Goal: Task Accomplishment & Management: Complete application form

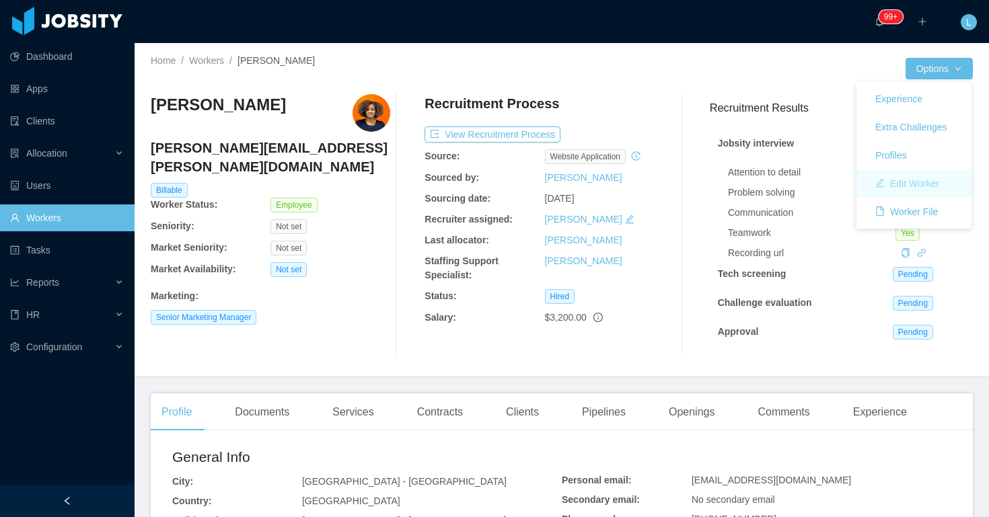
click at [915, 176] on button "Edit Worker" at bounding box center [906, 184] width 85 height 22
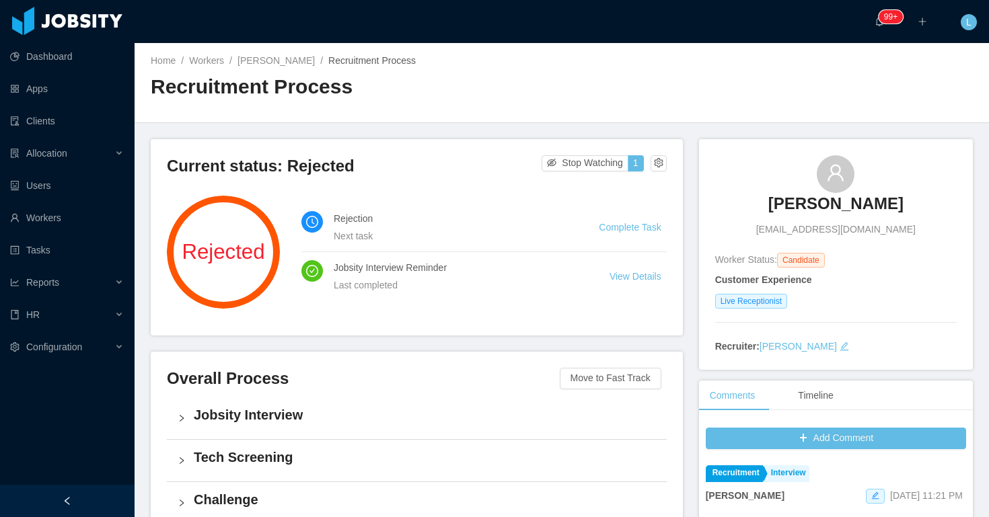
click at [780, 231] on span "Yeseniavera23@gmail.com" at bounding box center [835, 230] width 159 height 14
copy span "Yeseniavera23@gmail.com"
click at [616, 221] on li "Complete Task" at bounding box center [632, 227] width 67 height 15
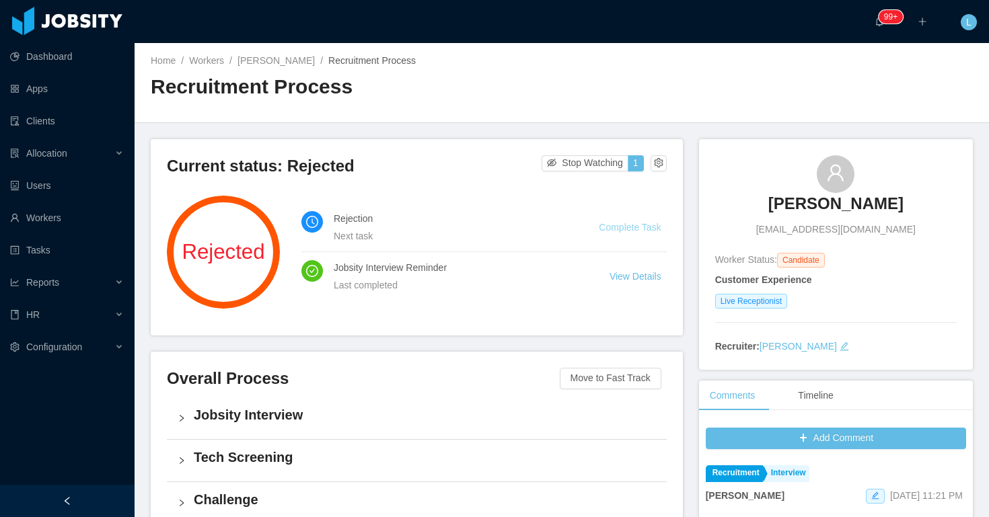
click at [616, 225] on link "Complete Task" at bounding box center [630, 227] width 62 height 11
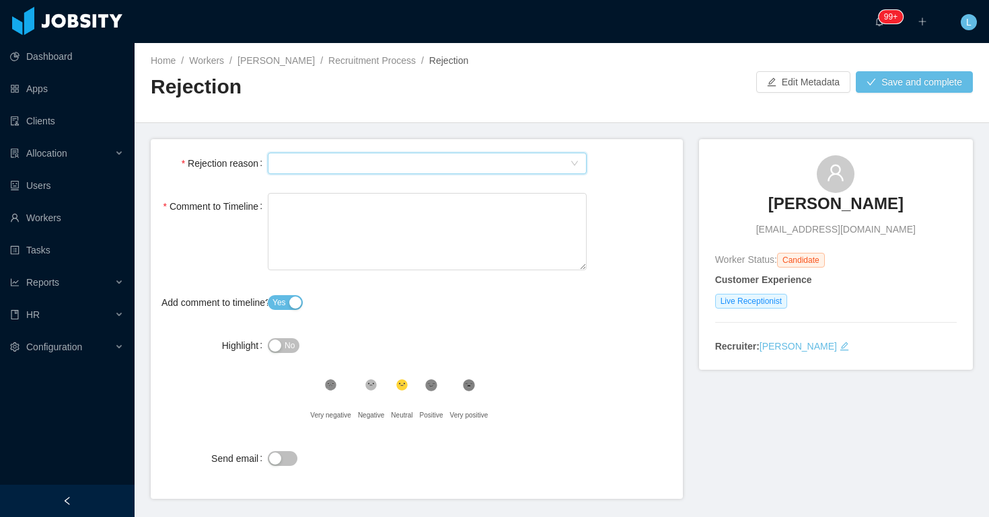
click at [486, 172] on div "Select Type" at bounding box center [423, 163] width 294 height 20
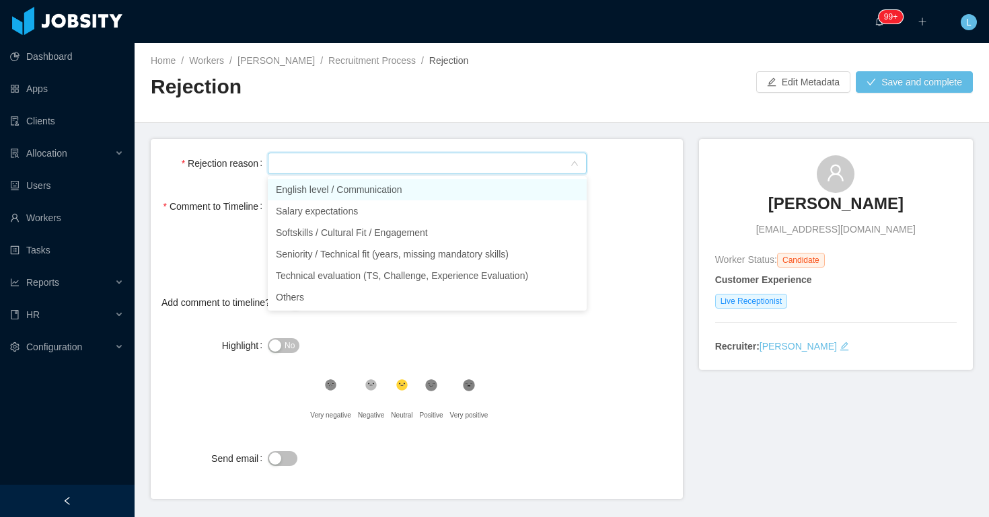
click at [414, 199] on li "English level / Communication" at bounding box center [427, 190] width 319 height 22
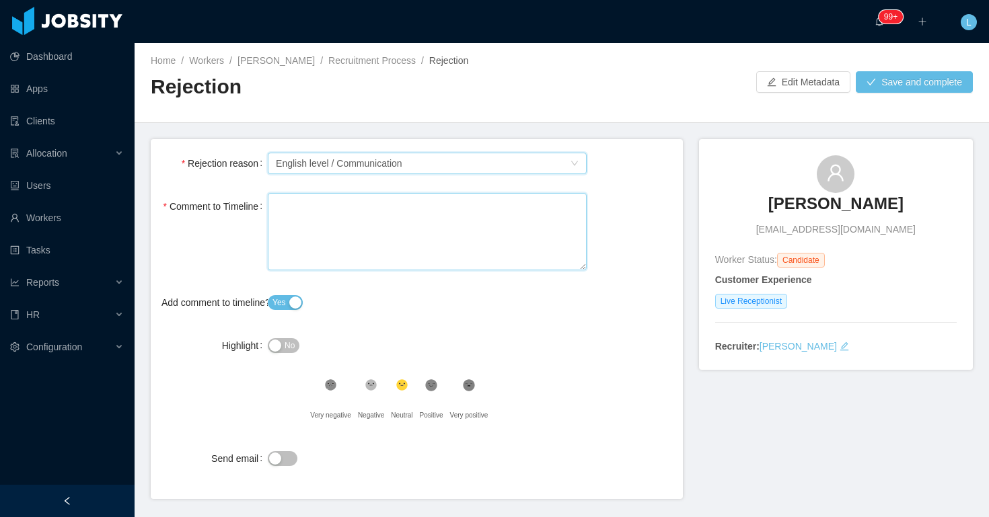
click at [413, 232] on textarea "Comment to Timeline" at bounding box center [427, 231] width 319 height 77
type textarea "*"
type textarea "**"
click at [861, 88] on button "Save and complete" at bounding box center [914, 82] width 117 height 22
